Goal: Navigation & Orientation: Find specific page/section

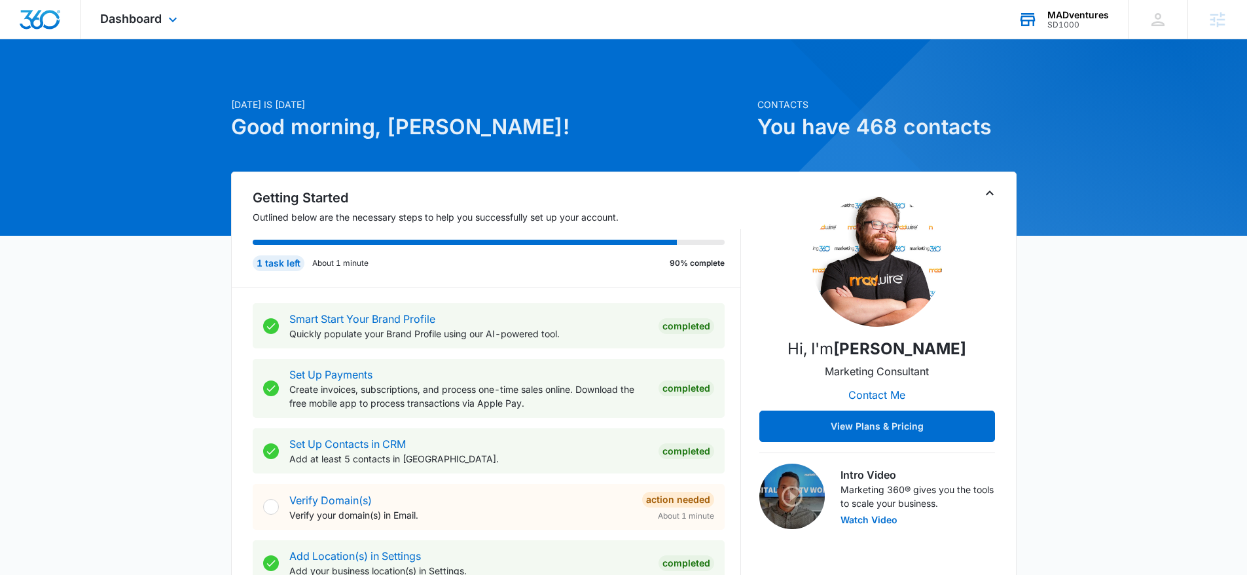
click at [1047, 9] on div "MADventures SD1000 Your Accounts View All" at bounding box center [1063, 19] width 130 height 39
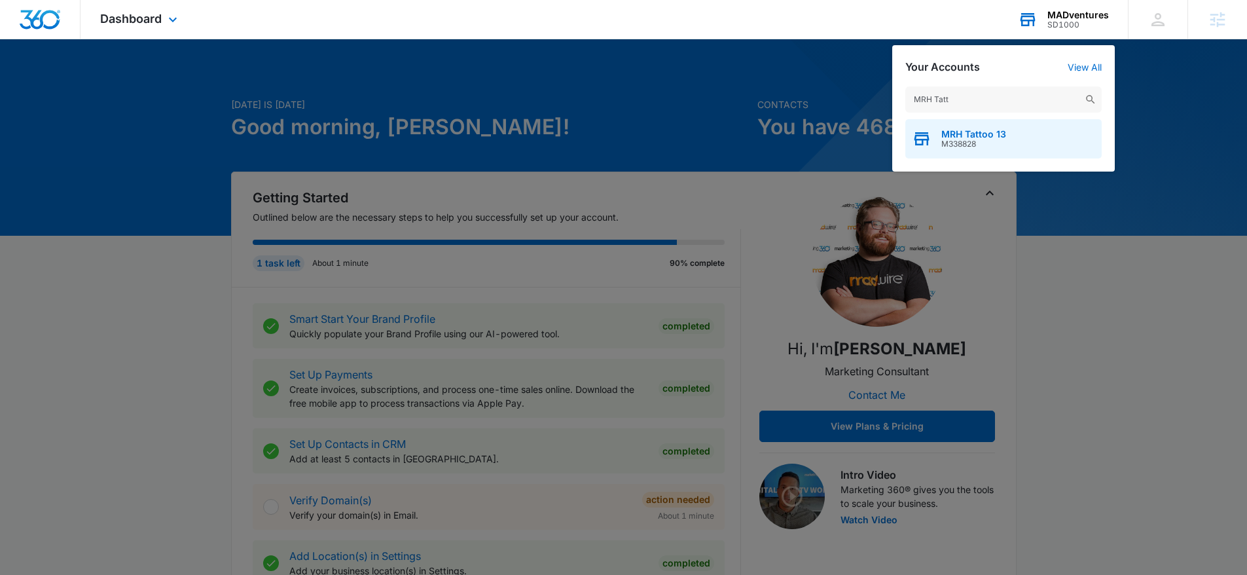
type input "MRH Tatt"
click at [1011, 143] on div "MRH Tattoo 13 M338828" at bounding box center [1003, 138] width 196 height 39
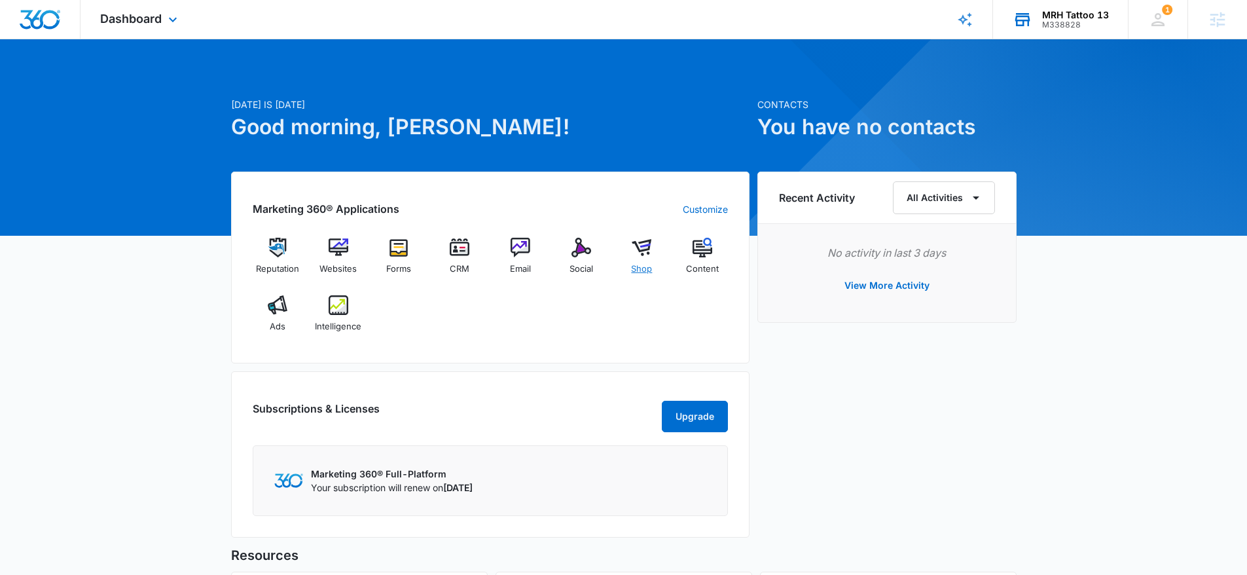
click at [636, 241] on img at bounding box center [641, 248] width 20 height 20
click at [454, 252] on img at bounding box center [460, 248] width 20 height 20
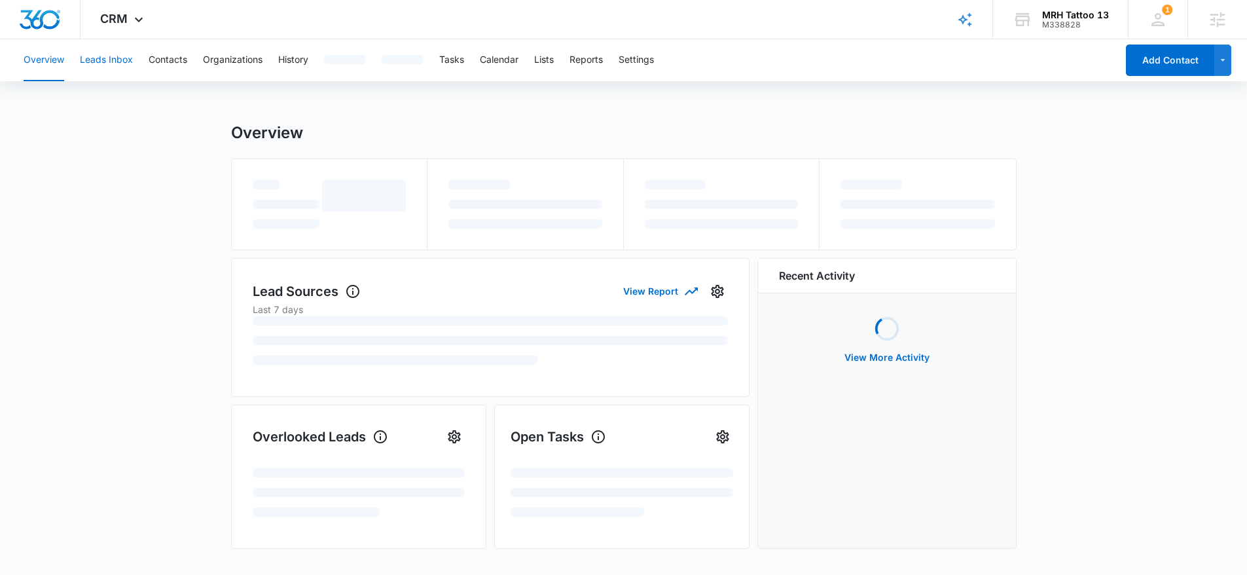
click at [96, 41] on button "Leads Inbox" at bounding box center [106, 60] width 53 height 42
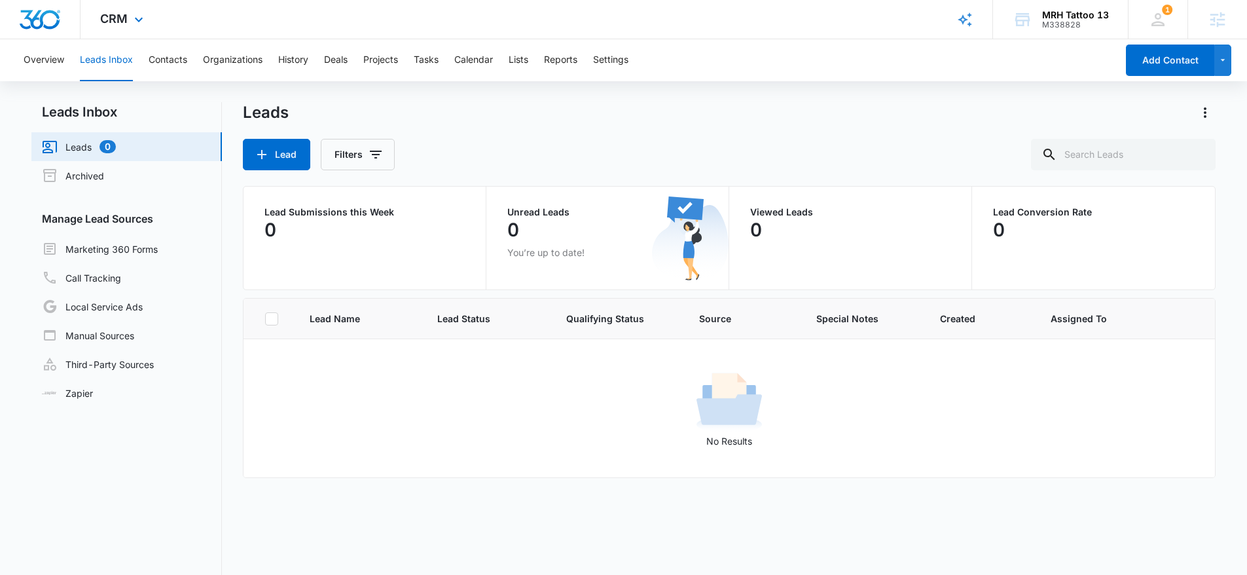
click at [99, 3] on div "CRM Apps Reputation Websites Forms CRM Email Social Shop Content Ads Intelligen…" at bounding box center [123, 19] width 86 height 39
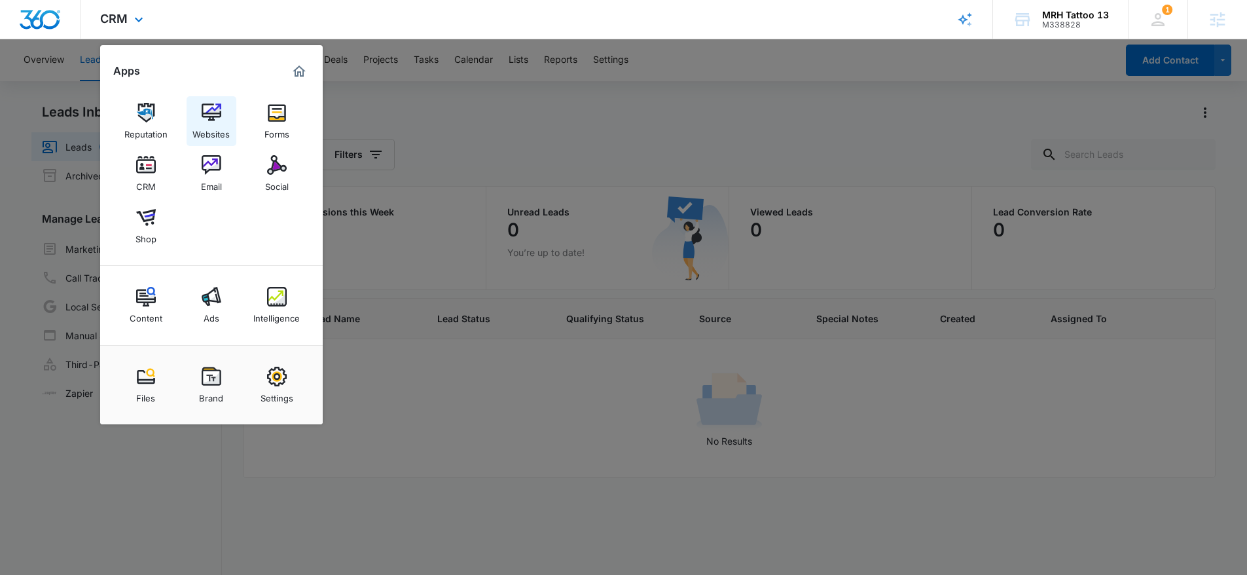
click at [213, 107] on img at bounding box center [212, 113] width 20 height 20
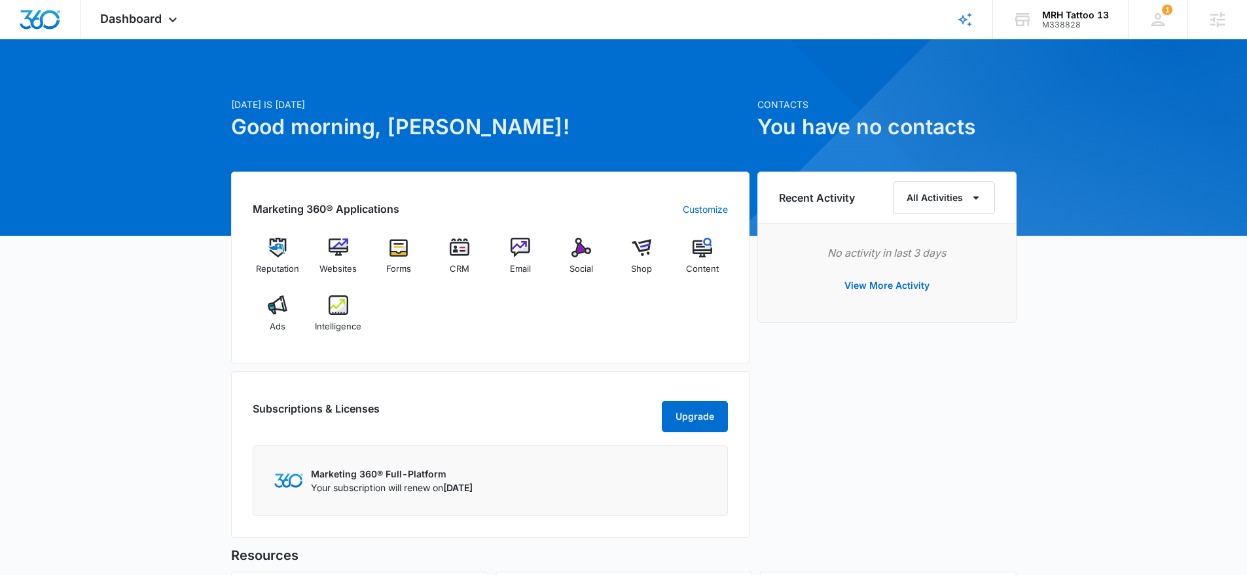
click at [485, 347] on div "Marketing 360® Applications Customize Reputation Websites Forms CRM Email Socia…" at bounding box center [490, 267] width 518 height 192
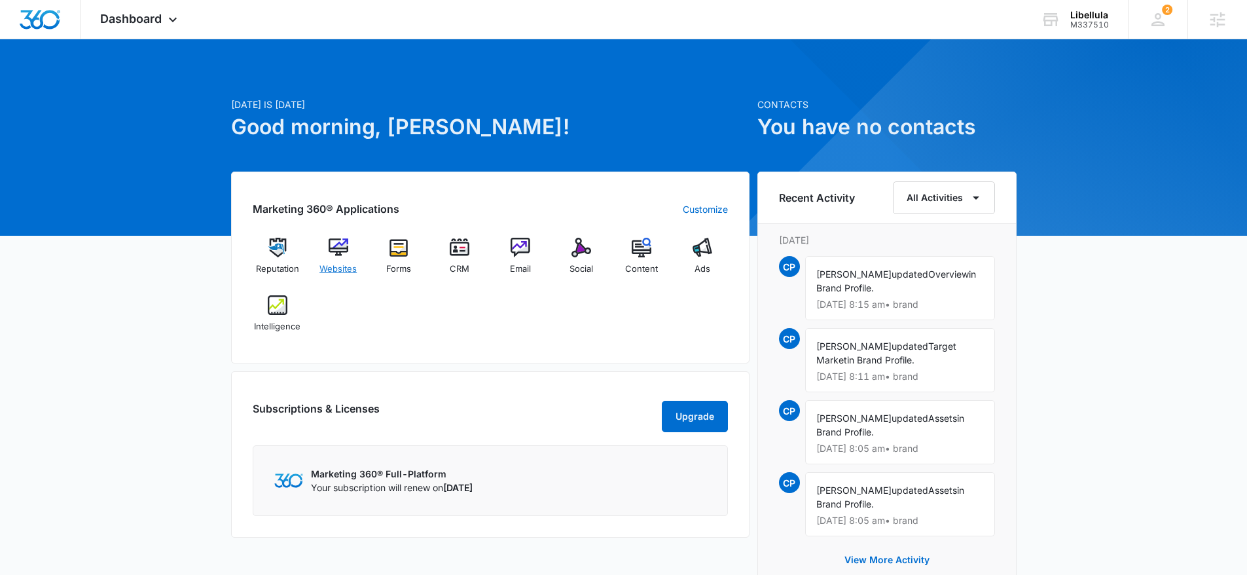
click at [340, 252] on img at bounding box center [338, 248] width 20 height 20
